Goal: Task Accomplishment & Management: Use online tool/utility

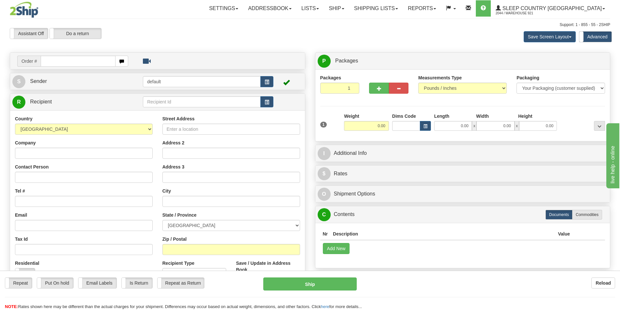
click at [67, 65] on input "text" at bounding box center [78, 61] width 75 height 11
type input "9000I158340"
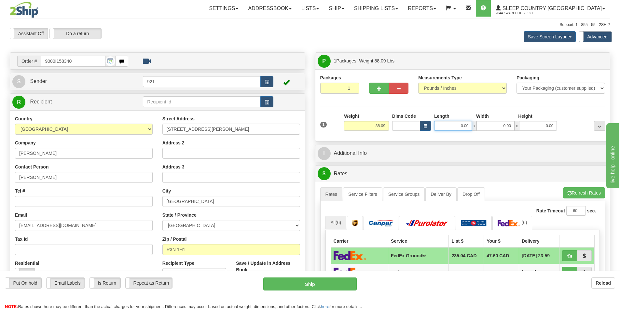
click at [462, 127] on input "0.00" at bounding box center [453, 126] width 38 height 10
click at [462, 127] on input "Length" at bounding box center [453, 126] width 38 height 10
click at [464, 122] on input "Length" at bounding box center [453, 126] width 38 height 10
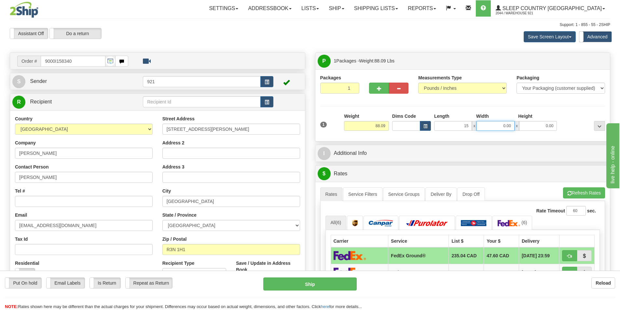
type input "15.00"
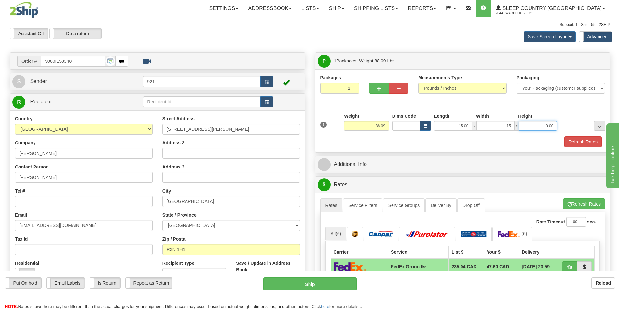
type input "15.00"
type input "78.00"
click at [581, 144] on button "Refresh Rates" at bounding box center [582, 141] width 37 height 11
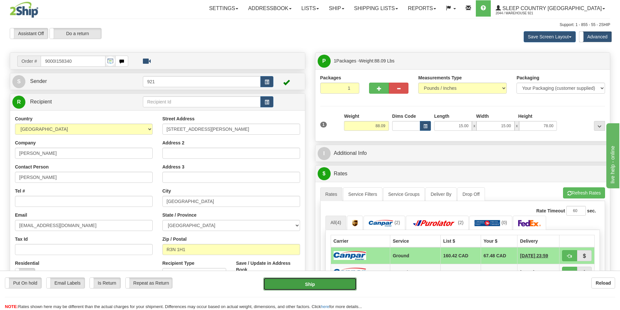
click at [337, 287] on button "Ship" at bounding box center [309, 284] width 93 height 13
type input "1"
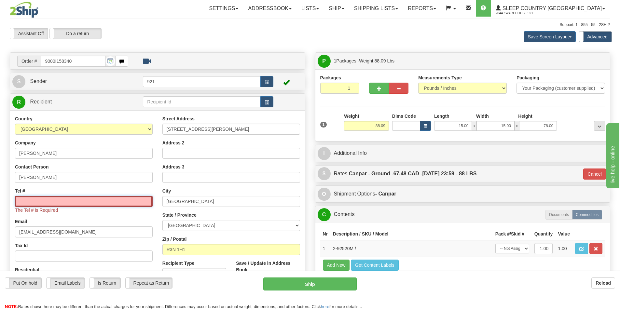
click at [80, 206] on input "Tel #" at bounding box center [84, 201] width 138 height 11
click at [84, 200] on input "Tel #" at bounding box center [84, 201] width 138 height 11
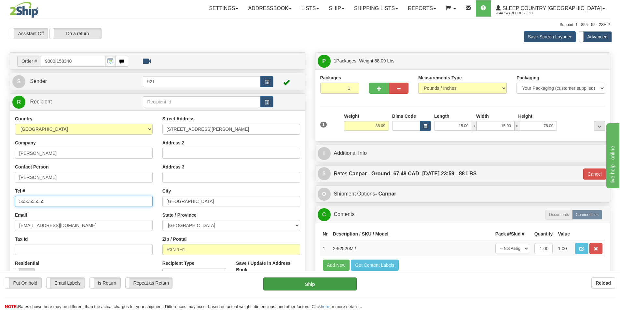
type input "5555555555"
click at [341, 289] on button "Ship" at bounding box center [309, 284] width 93 height 13
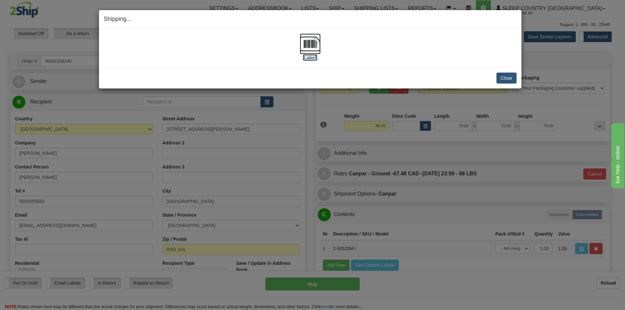
click at [310, 46] on img at bounding box center [310, 44] width 21 height 21
click at [512, 75] on button "Close" at bounding box center [506, 78] width 20 height 11
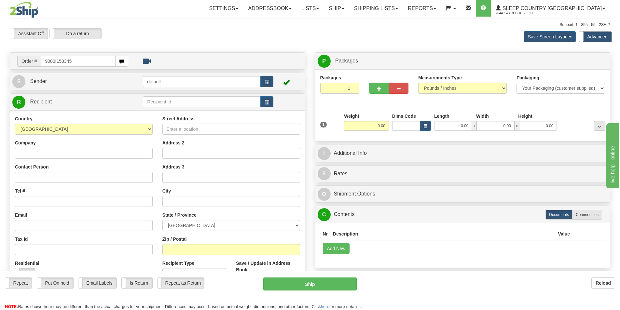
type input "9000I158345"
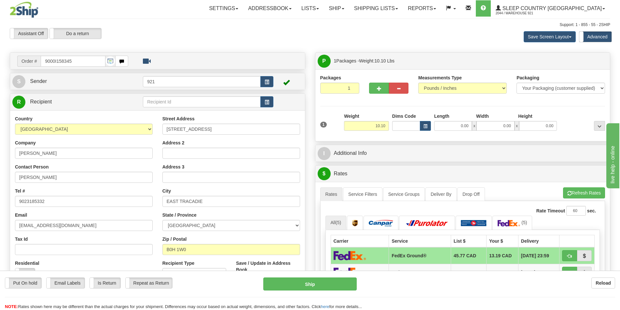
click at [465, 131] on div "1 Weight 10.10 Dims Code x x" at bounding box center [463, 124] width 288 height 23
click at [464, 128] on input "0.00" at bounding box center [453, 126] width 38 height 10
type input "8.00"
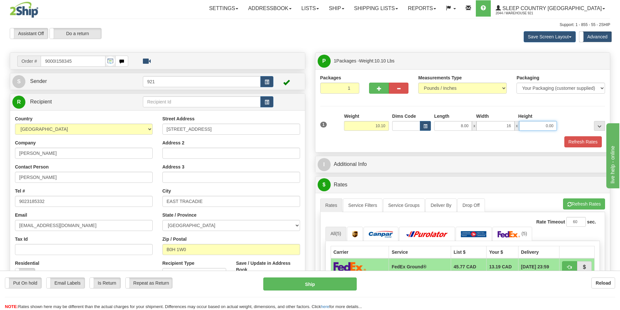
type input "16.00"
type input "10.00"
click at [577, 147] on button "Refresh Rates" at bounding box center [582, 141] width 37 height 11
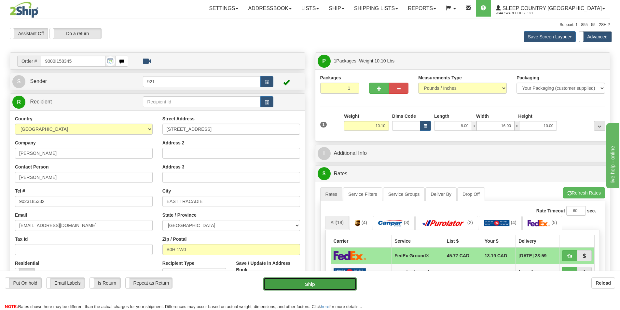
click at [329, 285] on button "Ship" at bounding box center [309, 284] width 93 height 13
type input "92"
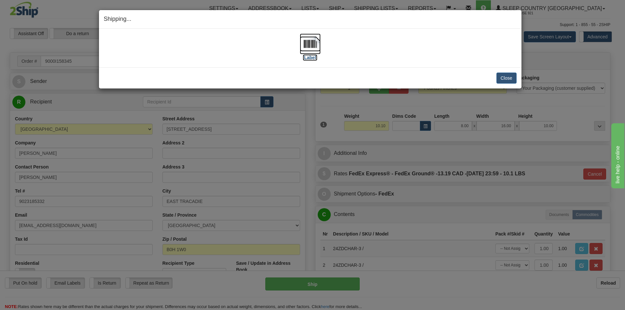
click at [313, 48] on img at bounding box center [310, 44] width 21 height 21
click at [498, 75] on button "Close" at bounding box center [506, 78] width 20 height 11
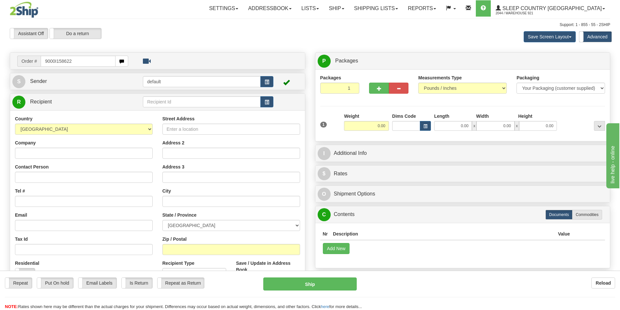
type input "9000I158622"
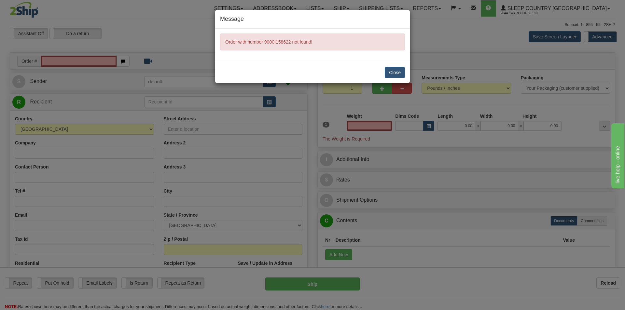
type input "0.00"
click at [391, 76] on button "Close" at bounding box center [395, 72] width 20 height 11
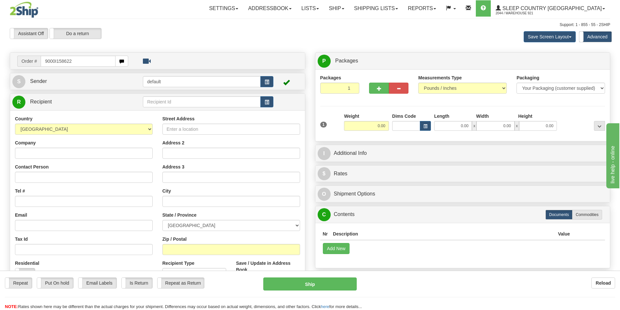
type input "9000I158622"
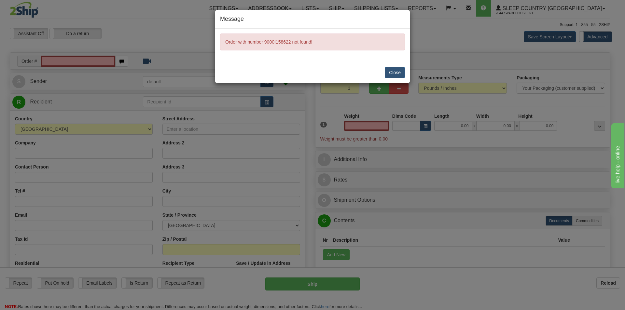
type input "0.00"
click at [392, 74] on button "Close" at bounding box center [395, 72] width 20 height 11
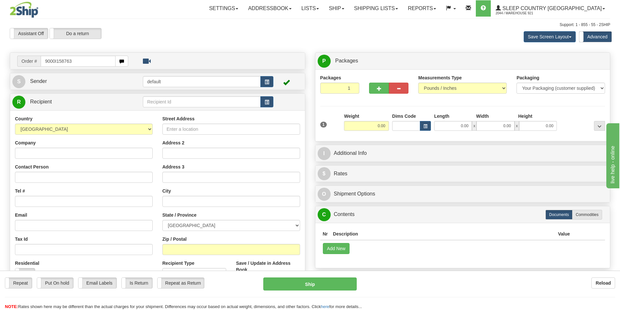
type input "9000I158763"
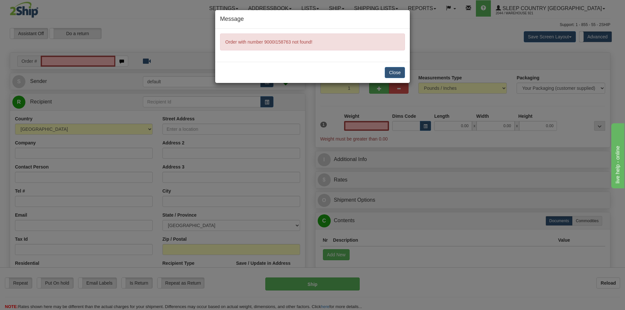
type input "0.00"
click at [399, 68] on button "Close" at bounding box center [395, 72] width 20 height 11
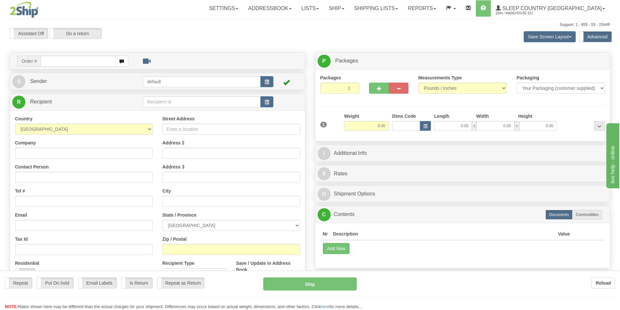
click at [83, 63] on div "Toggle navigation Settings Shipping Preferences Fields Preferences New" at bounding box center [310, 186] width 620 height 373
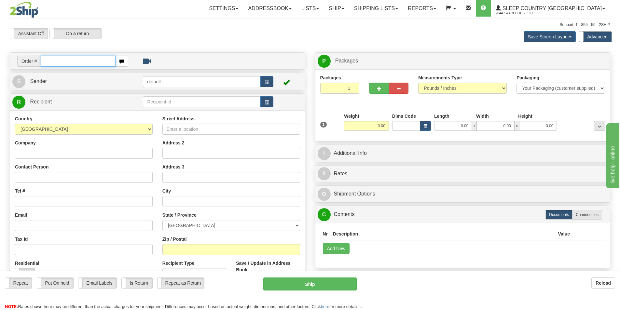
drag, startPoint x: 0, startPoint y: 0, endPoint x: 83, endPoint y: 63, distance: 104.1
click at [83, 63] on input "text" at bounding box center [78, 61] width 75 height 11
type input "9000I158763"
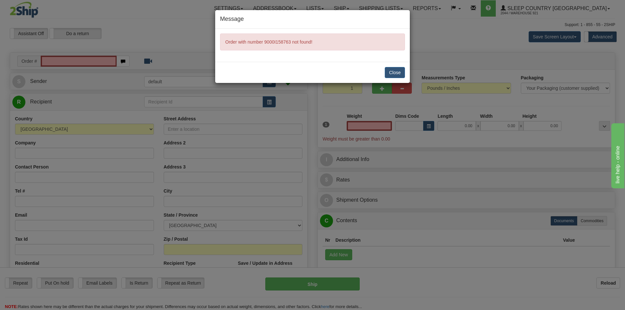
type input "0.00"
click at [390, 75] on button "Close" at bounding box center [395, 72] width 20 height 11
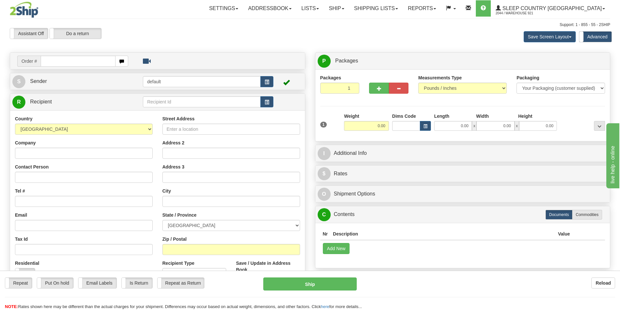
click at [394, 50] on div "Toggle navigation Settings Shipping Preferences Fields Preferences New" at bounding box center [310, 186] width 620 height 373
click at [72, 68] on td "Order #" at bounding box center [157, 60] width 290 height 13
click at [73, 66] on input "text" at bounding box center [78, 61] width 75 height 11
type input "9000I158763"
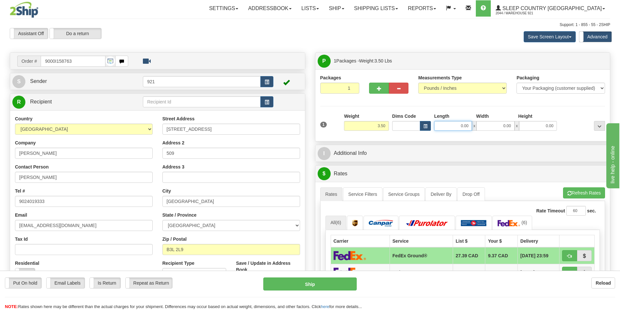
click at [460, 127] on input "0.00" at bounding box center [453, 126] width 38 height 10
type input "27.00"
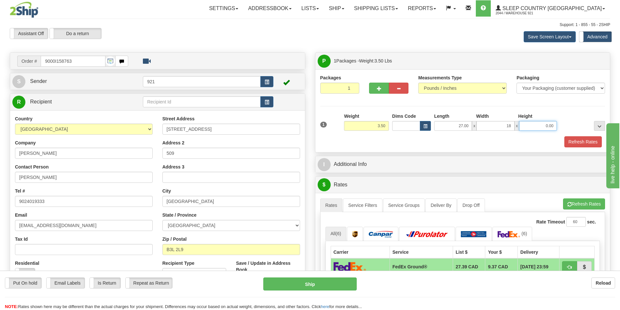
type input "18.00"
type input "9.00"
click at [583, 144] on button "Refresh Rates" at bounding box center [582, 141] width 37 height 11
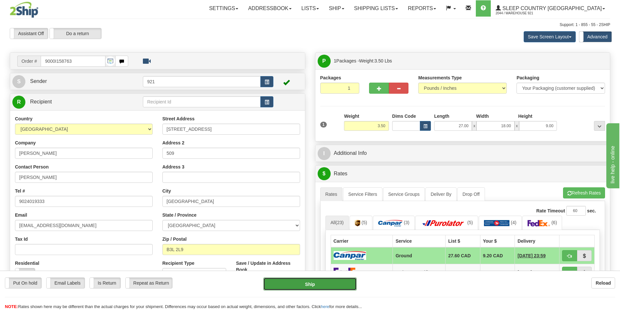
click at [328, 288] on button "Ship" at bounding box center [309, 284] width 93 height 13
type input "1"
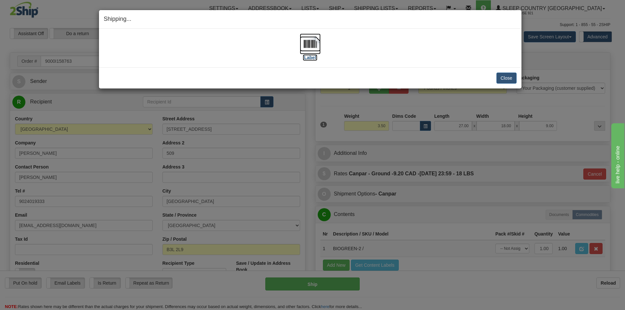
click at [315, 49] on img at bounding box center [310, 44] width 21 height 21
click at [446, 77] on div "Close Cancel" at bounding box center [310, 78] width 413 height 11
click at [498, 80] on button "Close" at bounding box center [506, 78] width 20 height 11
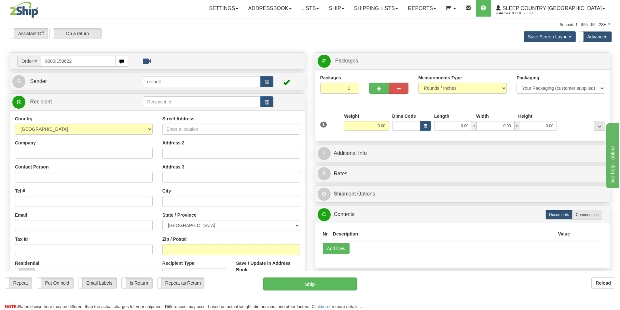
type input "9000I158622"
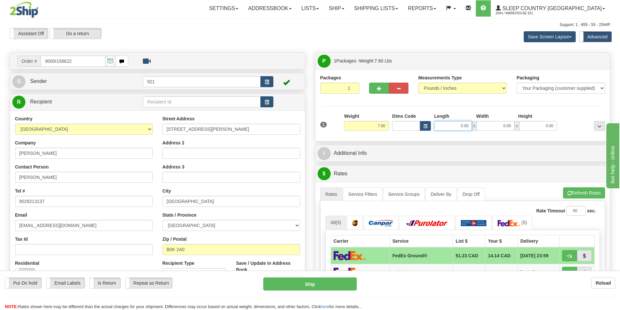
click at [453, 127] on input "0.00" at bounding box center [453, 126] width 38 height 10
type input "25.00"
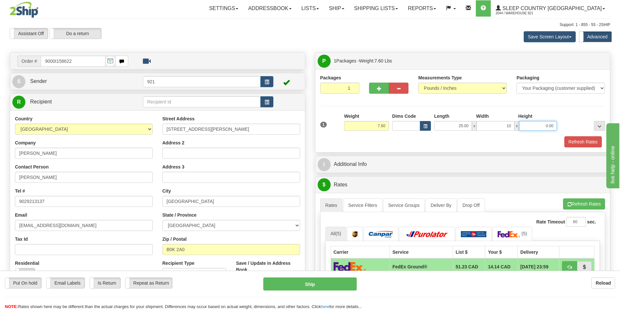
type input "10.00"
type input "16.00"
click at [577, 143] on button "Refresh Rates" at bounding box center [582, 141] width 37 height 11
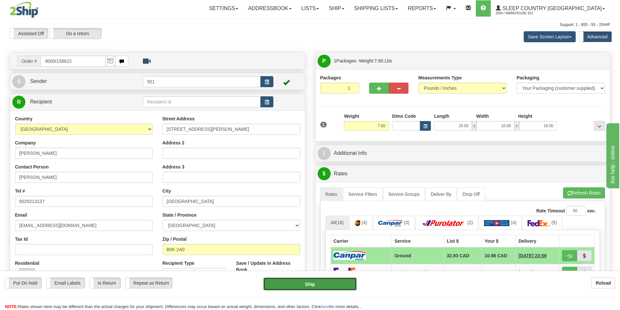
click at [340, 289] on button "Ship" at bounding box center [309, 284] width 93 height 13
type input "1"
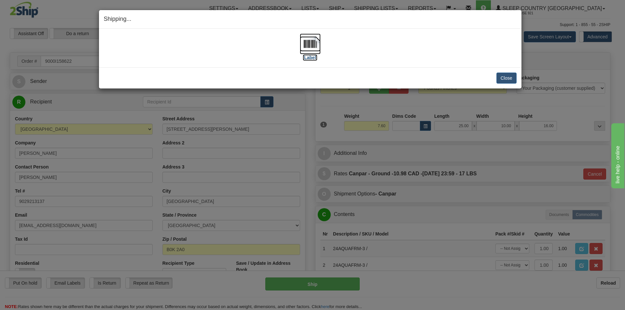
click at [308, 52] on img at bounding box center [310, 44] width 21 height 21
click at [499, 80] on button "Close" at bounding box center [506, 78] width 20 height 11
